Goal: Information Seeking & Learning: Find contact information

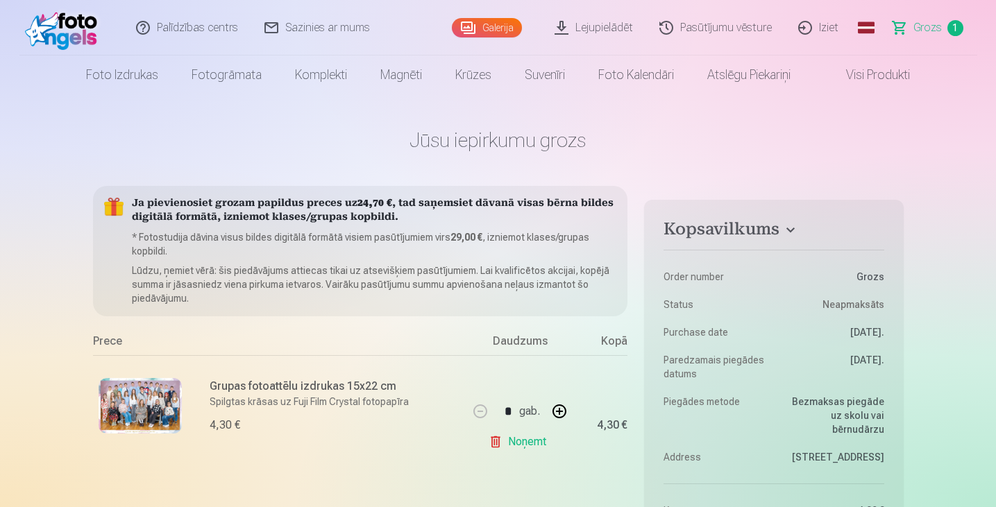
click at [606, 27] on link "Lejupielādēt" at bounding box center [594, 28] width 105 height 56
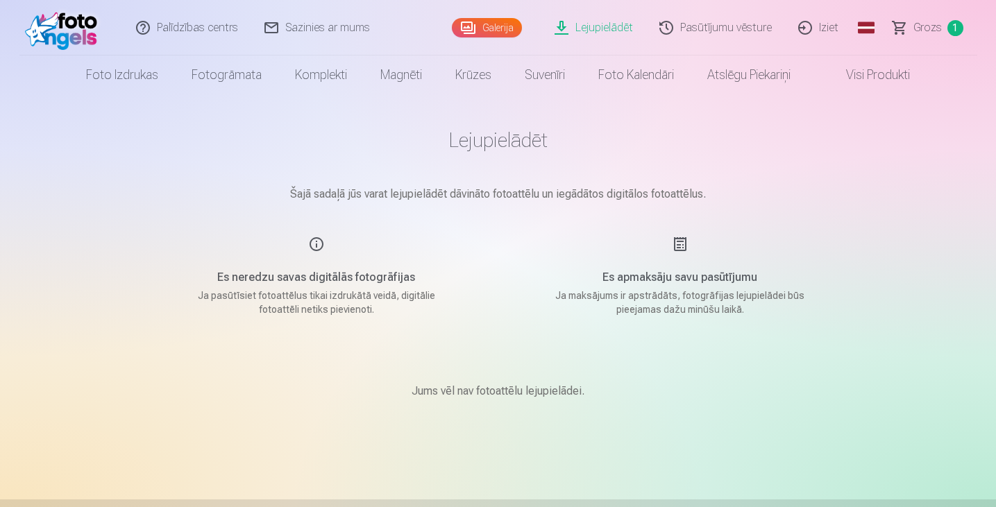
click at [510, 21] on link "Galerija" at bounding box center [487, 27] width 70 height 19
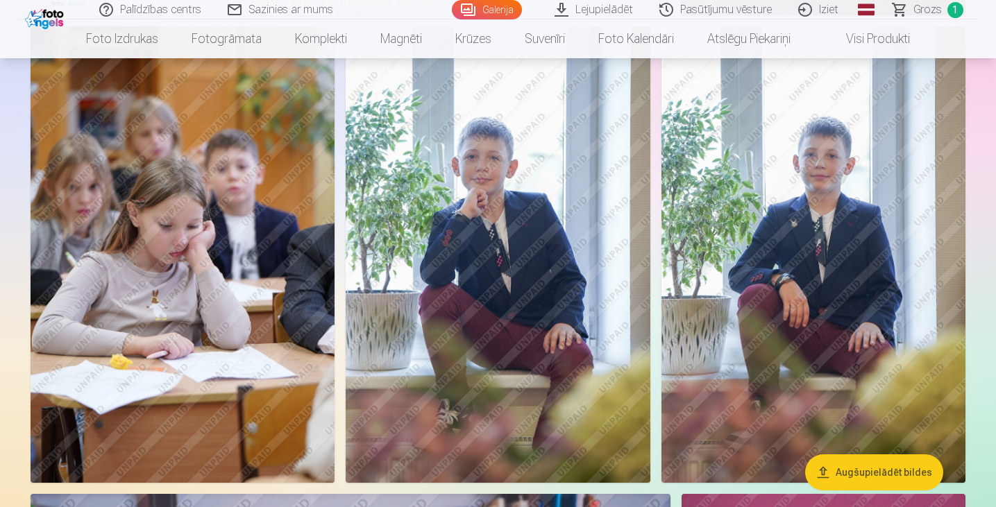
scroll to position [601, 0]
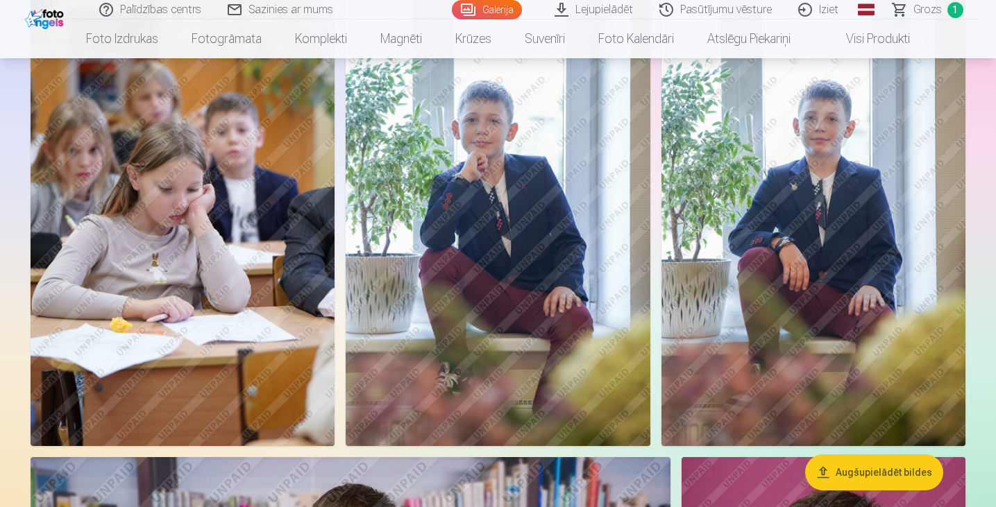
click at [521, 189] on img at bounding box center [498, 218] width 304 height 457
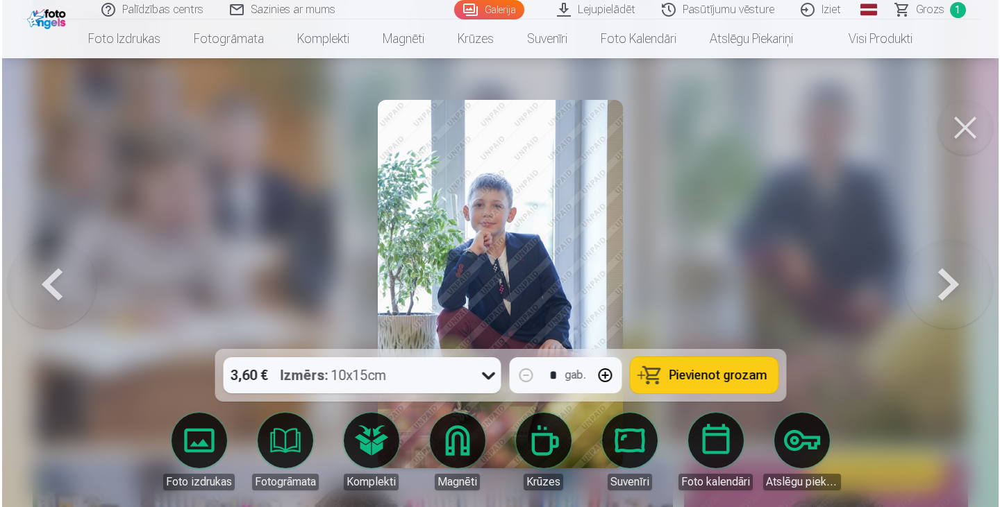
scroll to position [603, 0]
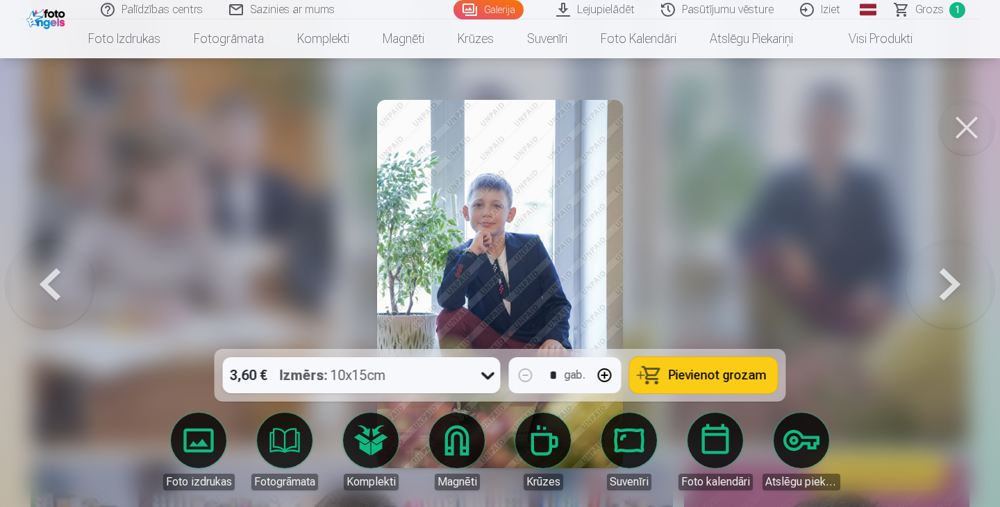
click at [953, 284] on button at bounding box center [949, 284] width 89 height 102
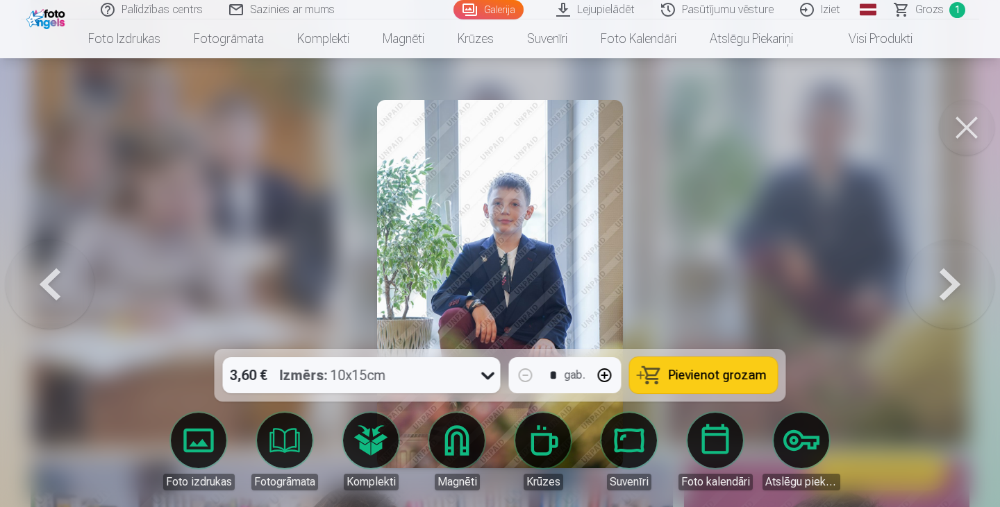
click at [47, 293] on button at bounding box center [50, 284] width 89 height 102
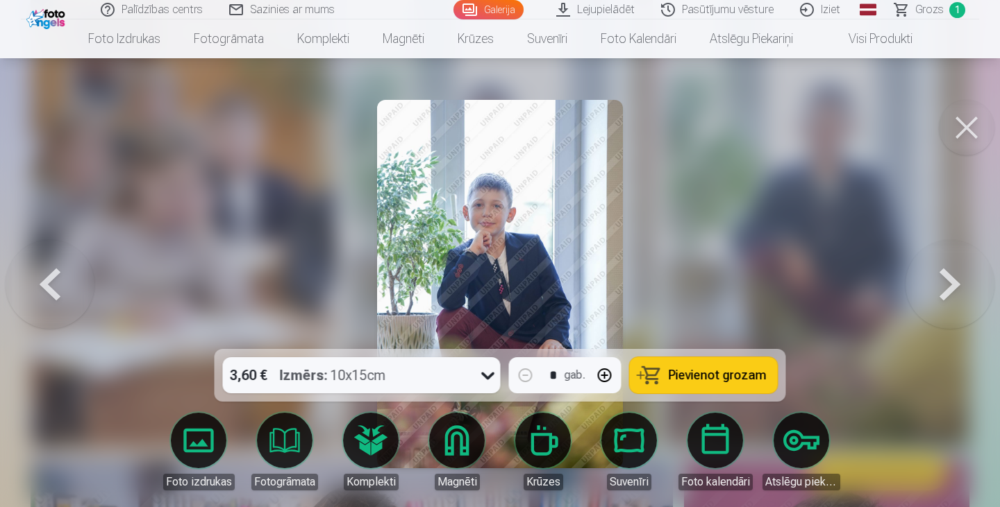
click at [527, 292] on img at bounding box center [500, 284] width 246 height 369
click at [446, 388] on div "3,60 € Izmērs : 10x15cm" at bounding box center [348, 375] width 251 height 36
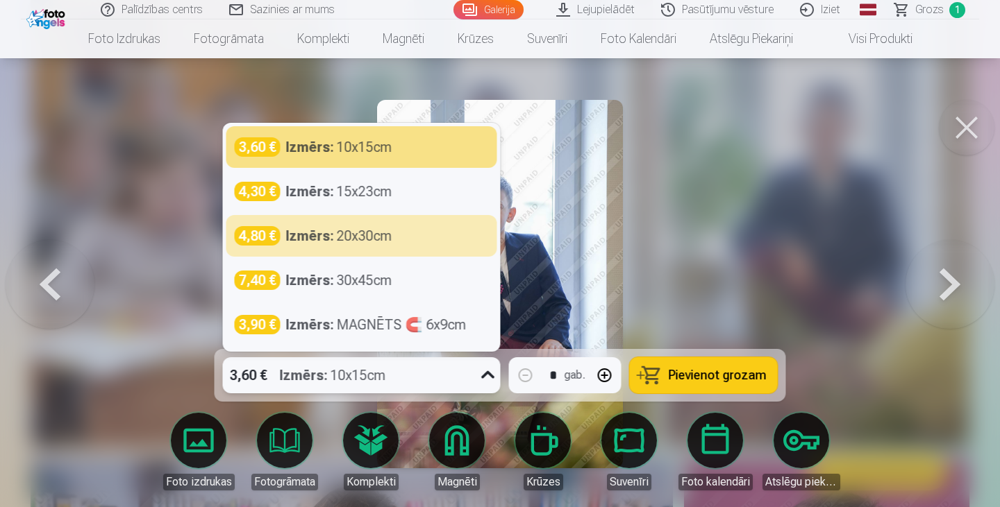
click at [723, 258] on div at bounding box center [500, 253] width 1000 height 507
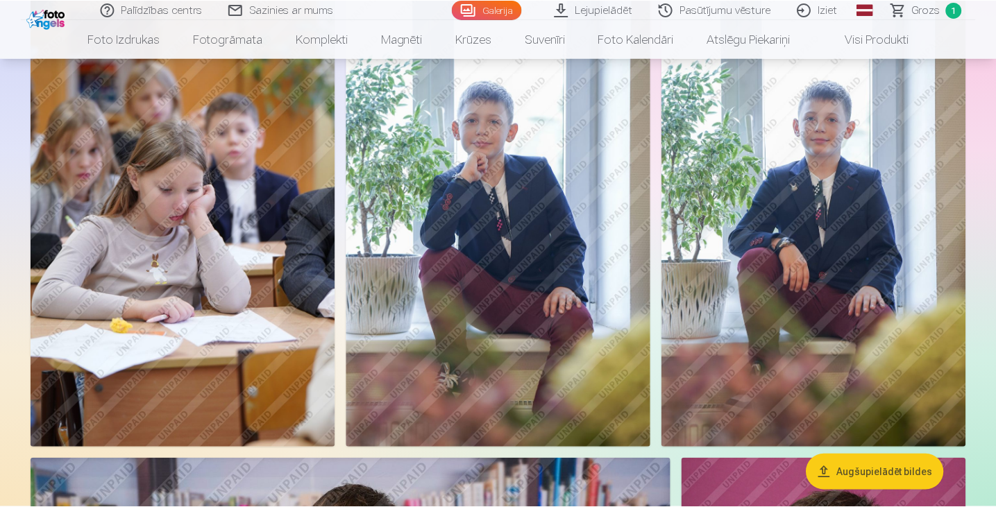
scroll to position [601, 0]
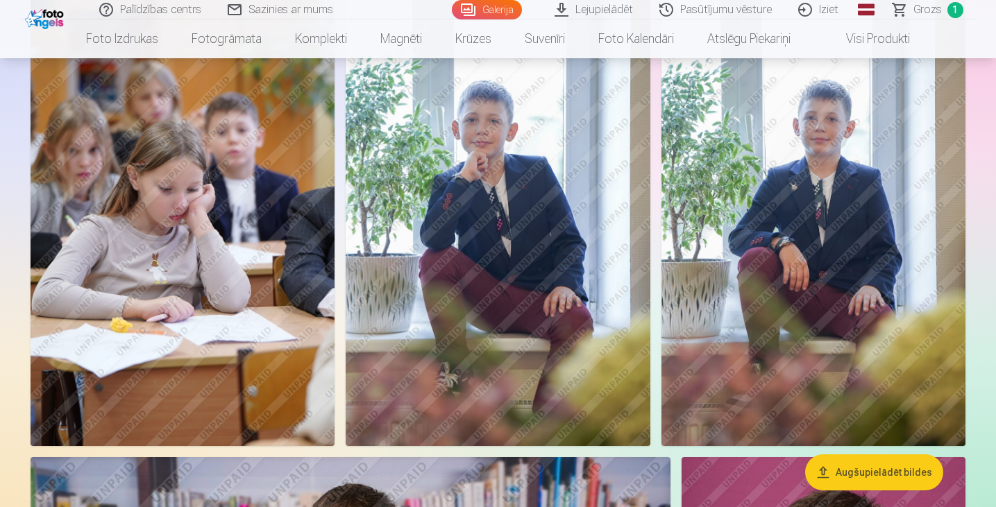
click at [541, 271] on img at bounding box center [498, 218] width 304 height 457
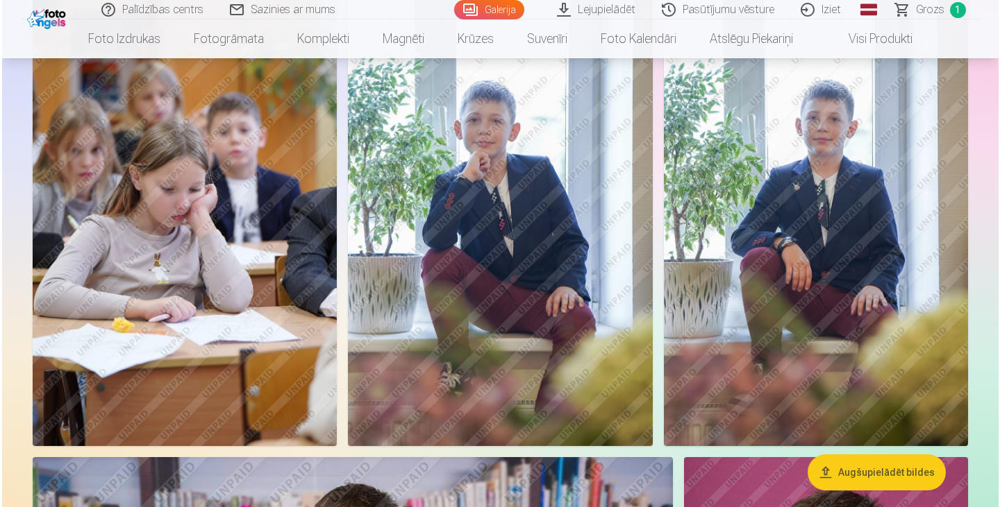
scroll to position [603, 0]
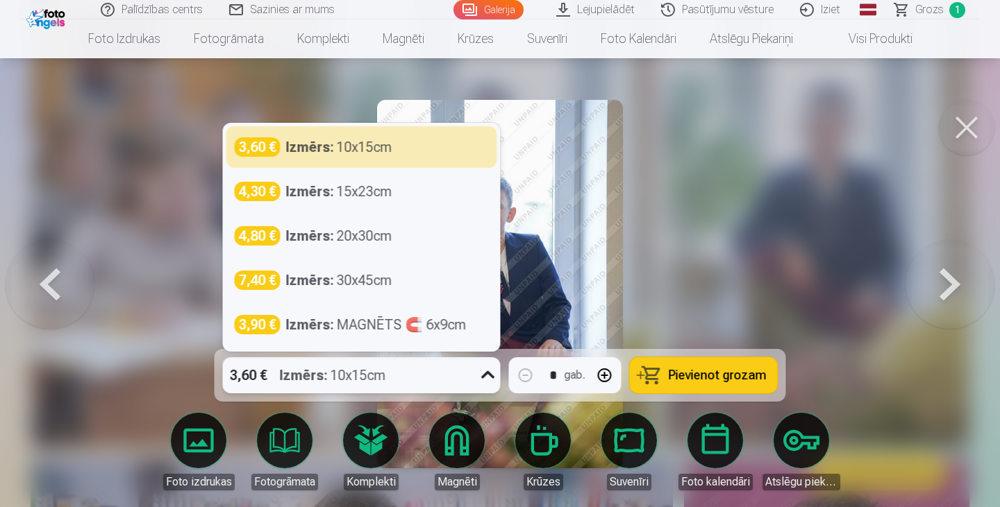
click at [471, 378] on div "3,60 € Izmērs : 10x15cm" at bounding box center [348, 375] width 251 height 36
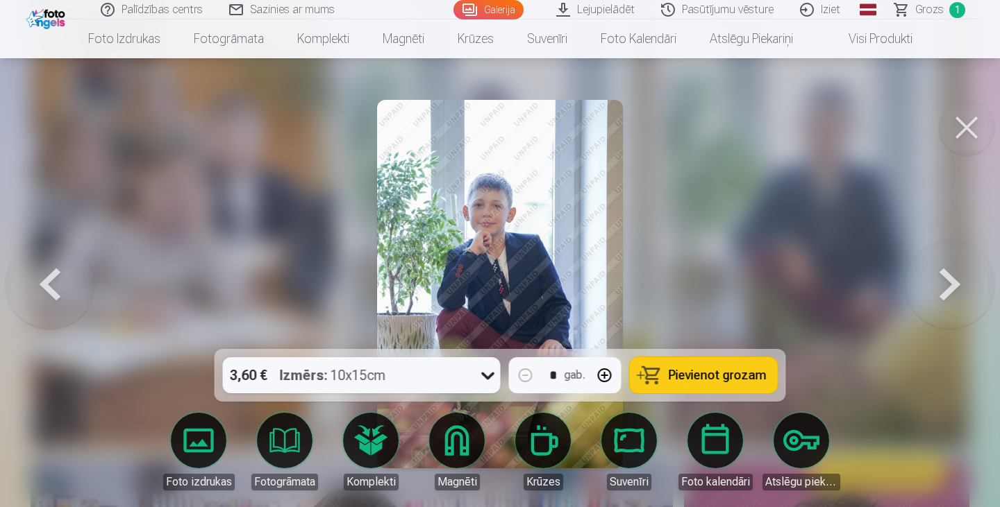
click at [703, 186] on div at bounding box center [500, 253] width 1000 height 507
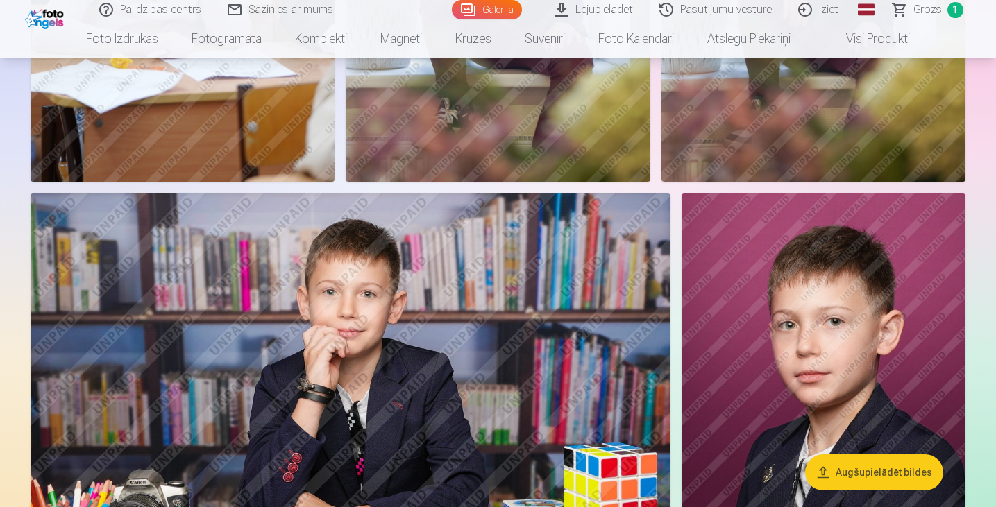
scroll to position [880, 0]
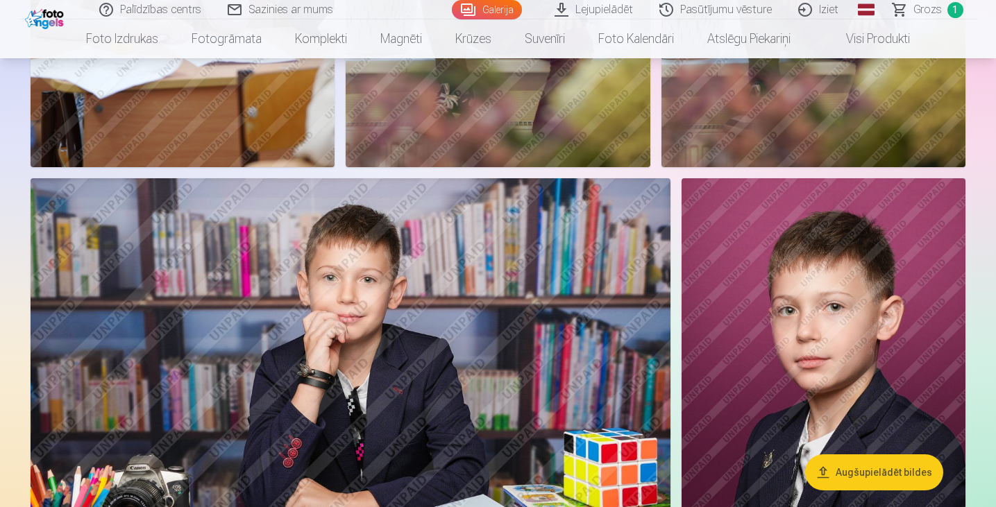
click at [295, 12] on link "Sazinies ar mums" at bounding box center [281, 9] width 132 height 19
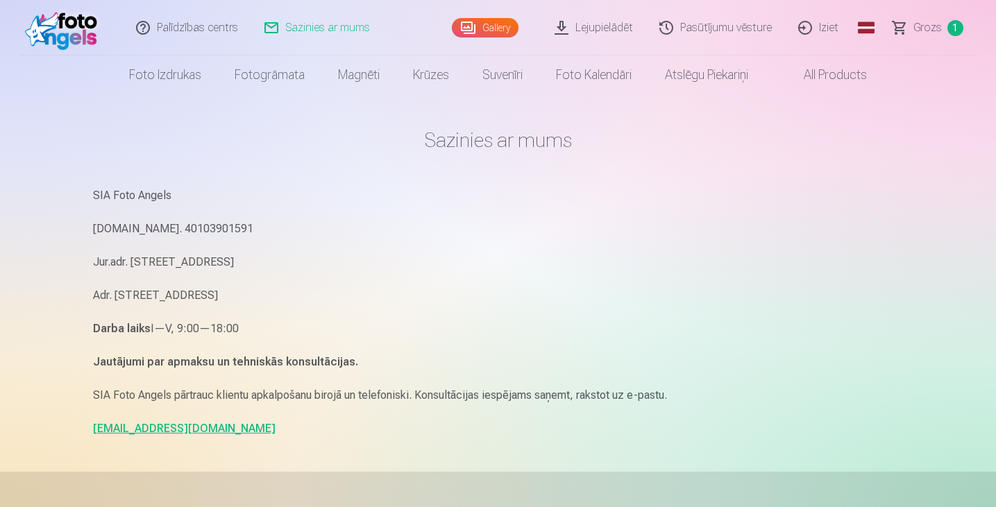
click at [151, 429] on link "[EMAIL_ADDRESS][DOMAIN_NAME]" at bounding box center [184, 428] width 183 height 13
click at [785, 203] on p "SIA Foto Angels" at bounding box center [498, 195] width 811 height 19
drag, startPoint x: 206, startPoint y: 427, endPoint x: 89, endPoint y: 429, distance: 117.3
click at [89, 429] on div "Sazinies ar mums SIA Foto Angels Reg.Nr. 40103901591 Jur.adr. Rīga, Dzelzavas i…" at bounding box center [498, 427] width 833 height 854
copy link "info@fotoangels.lv"
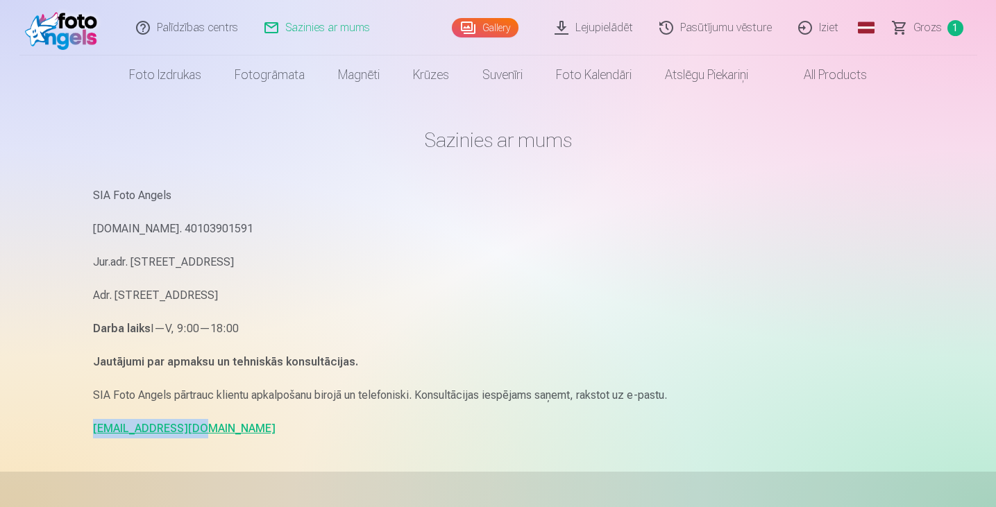
click at [491, 26] on link "Gallery" at bounding box center [485, 27] width 67 height 19
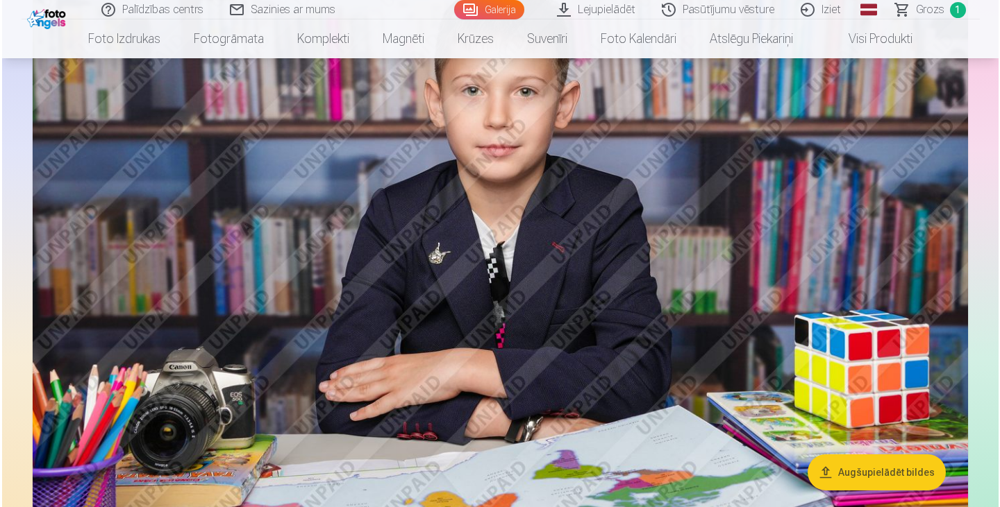
scroll to position [1599, 0]
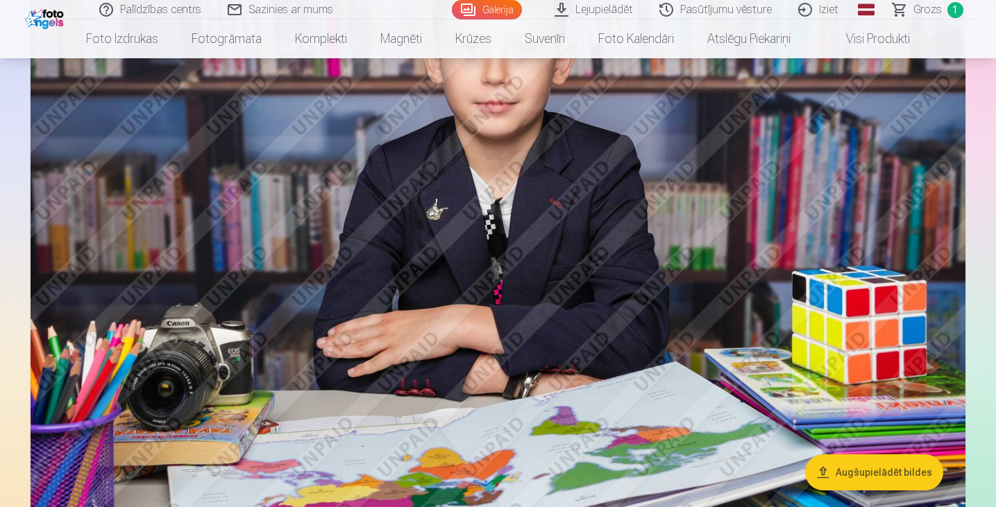
click at [724, 255] on img at bounding box center [498, 208] width 935 height 623
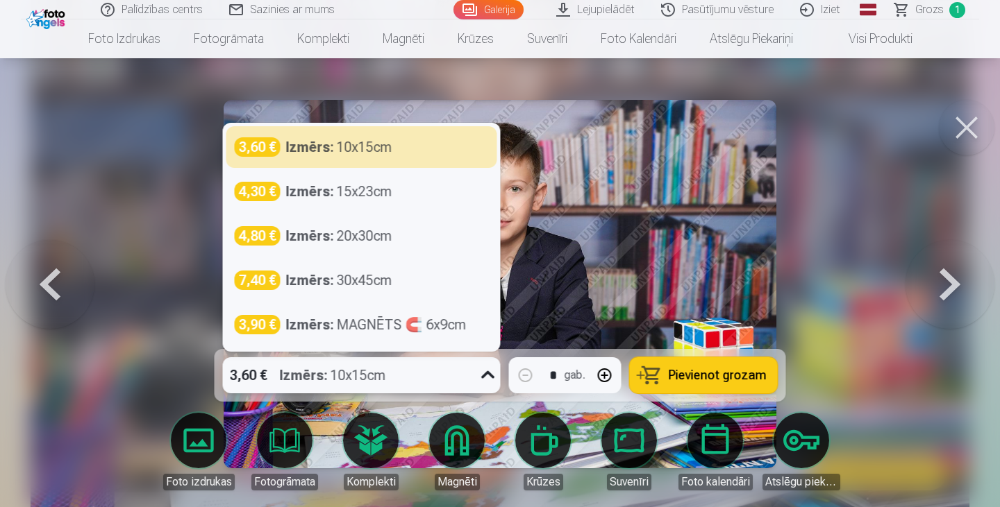
click at [487, 379] on icon at bounding box center [488, 375] width 22 height 22
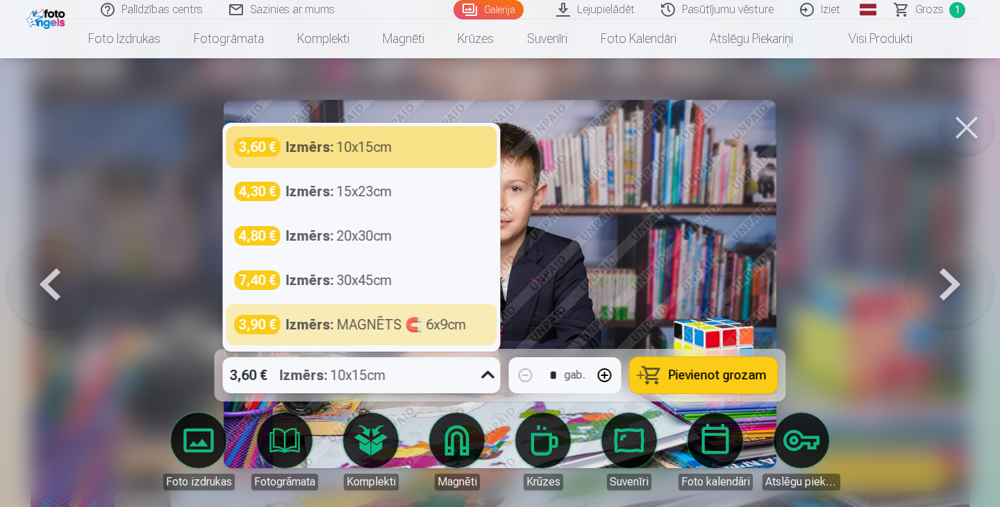
click at [948, 290] on button at bounding box center [949, 284] width 89 height 102
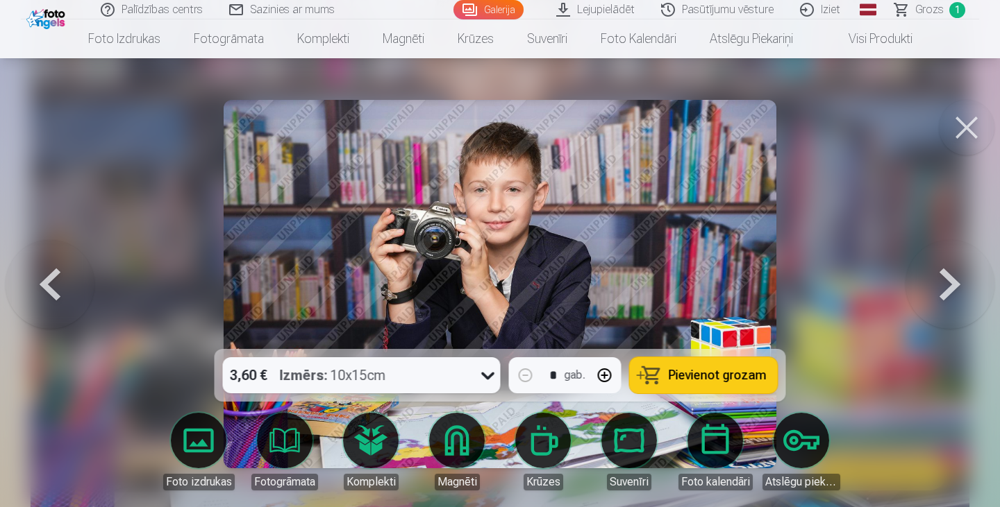
click at [948, 290] on button at bounding box center [949, 284] width 89 height 102
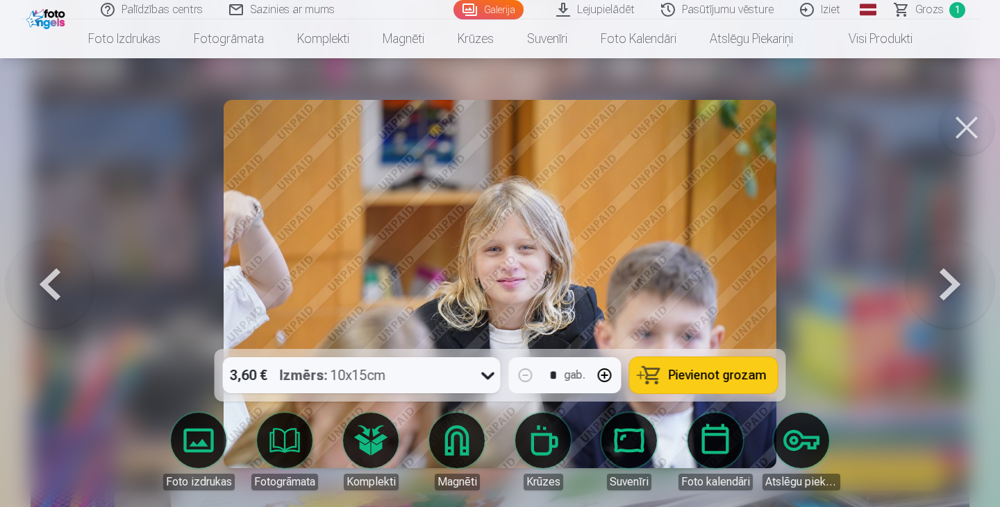
click at [948, 290] on button at bounding box center [949, 284] width 89 height 102
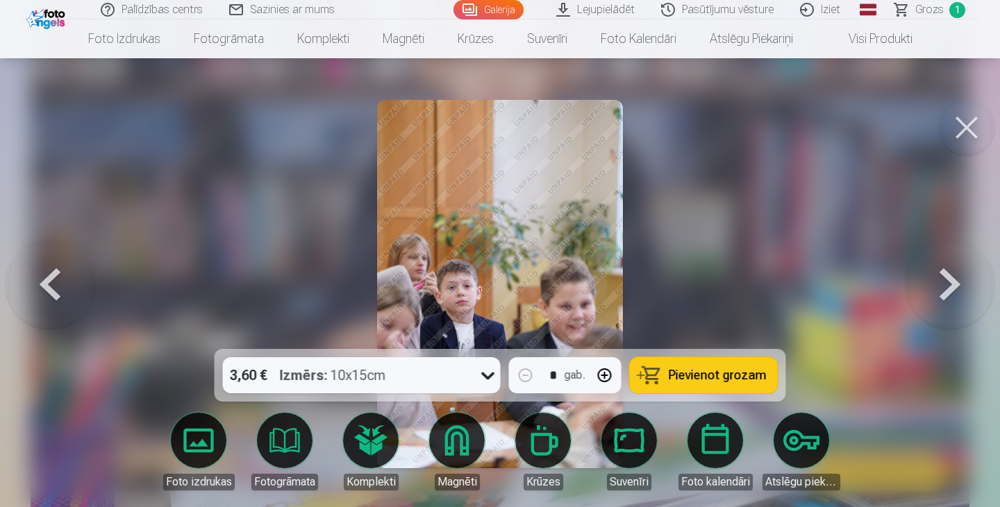
click at [948, 290] on button at bounding box center [949, 284] width 89 height 102
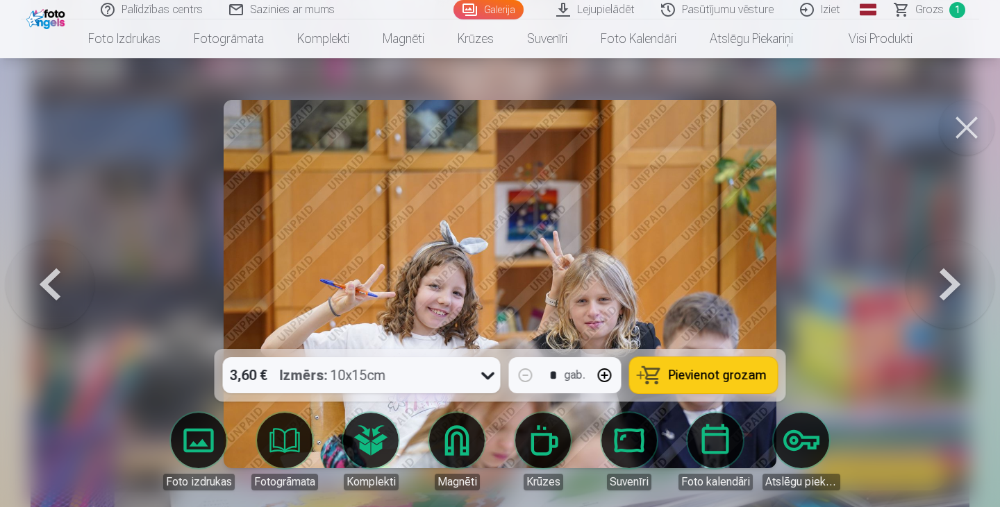
click at [948, 290] on button at bounding box center [949, 284] width 89 height 102
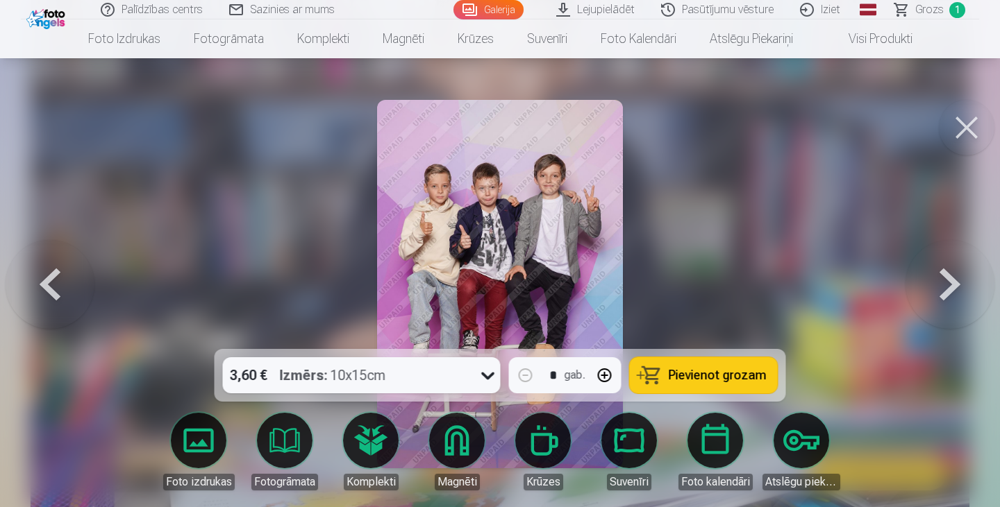
click at [948, 290] on button at bounding box center [949, 284] width 89 height 102
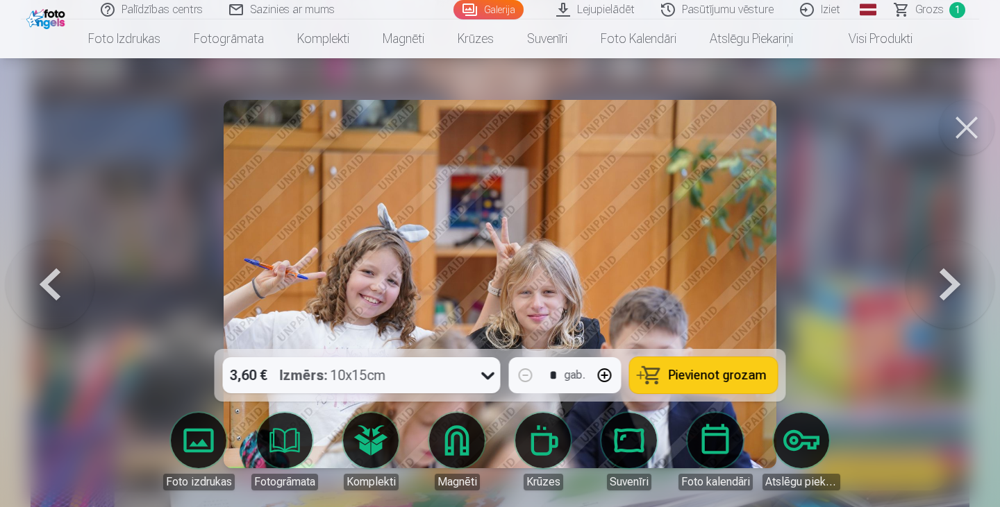
click at [948, 290] on button at bounding box center [949, 284] width 89 height 102
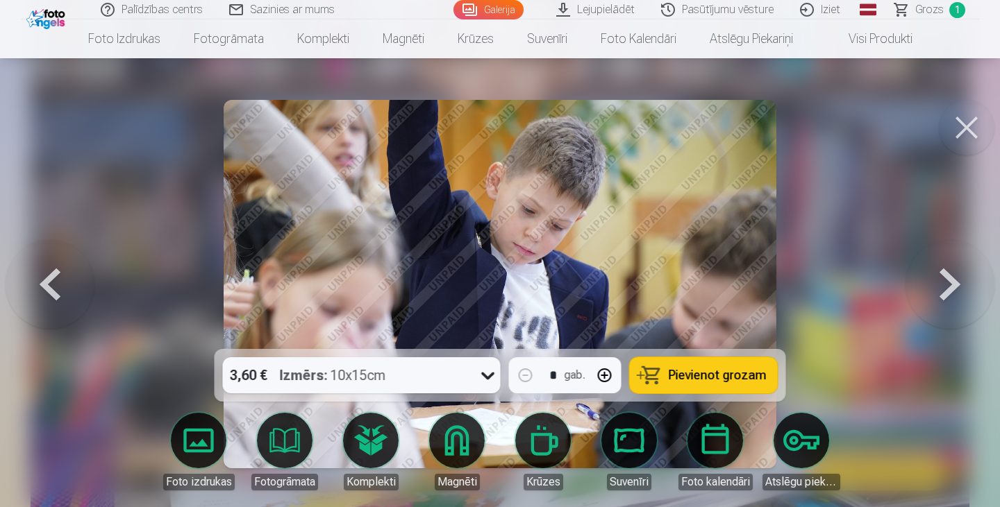
click at [957, 136] on button at bounding box center [966, 128] width 56 height 56
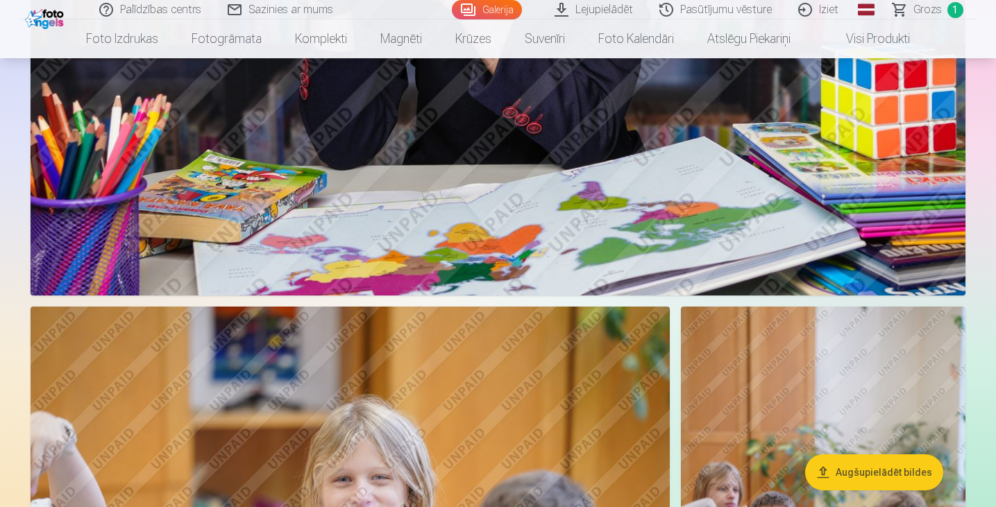
scroll to position [1594, 0]
